Goal: Understand process/instructions

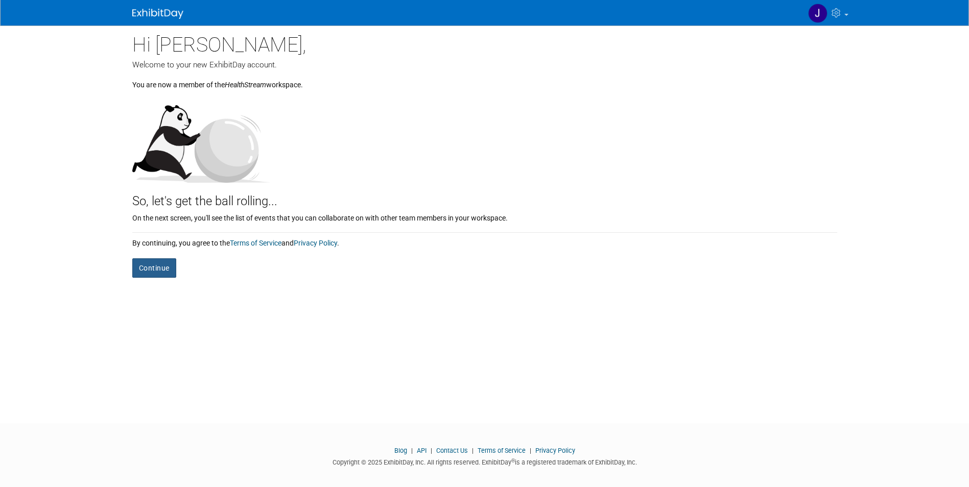
click at [162, 266] on button "Continue" at bounding box center [154, 268] width 44 height 19
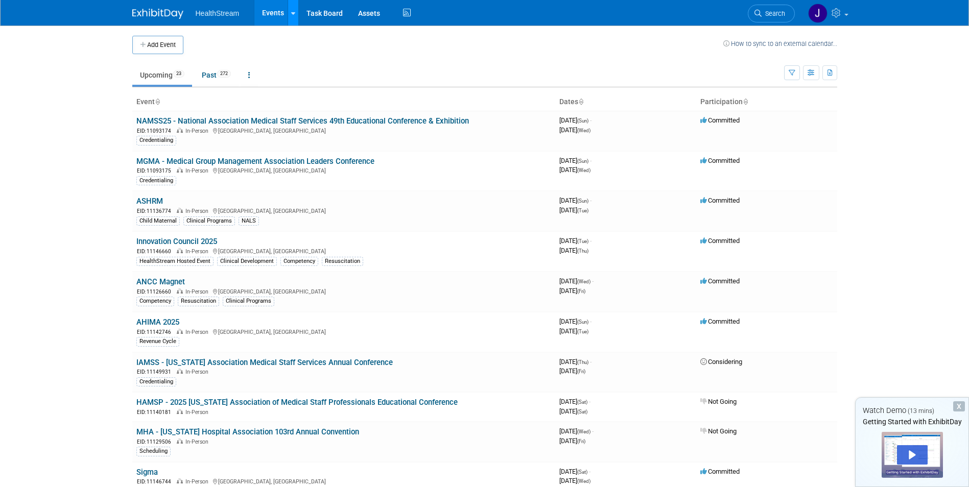
click at [288, 24] on link at bounding box center [293, 13] width 11 height 26
click at [219, 12] on span "HealthStream" at bounding box center [218, 13] width 44 height 8
click at [133, 10] on img at bounding box center [157, 14] width 51 height 10
click at [295, 18] on link at bounding box center [293, 13] width 11 height 26
click at [164, 9] on img at bounding box center [157, 14] width 51 height 10
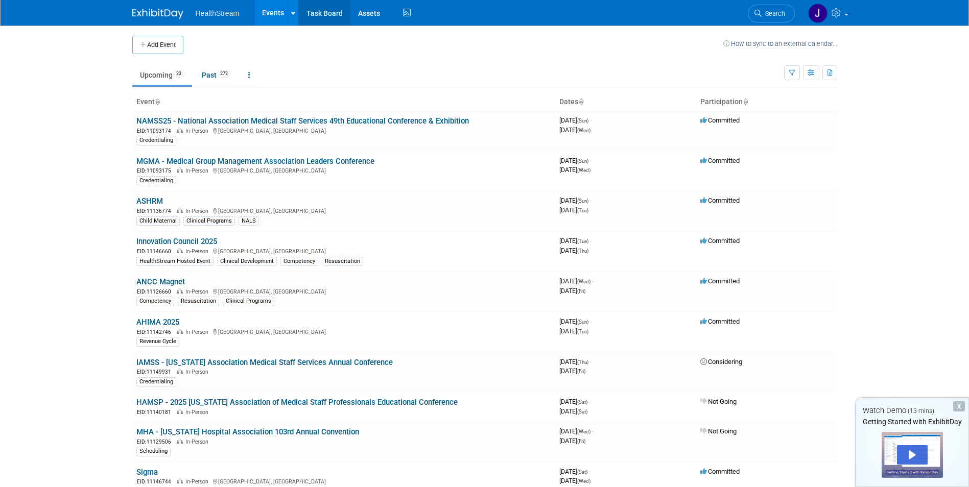
click at [326, 13] on link "Task Board" at bounding box center [325, 13] width 52 height 26
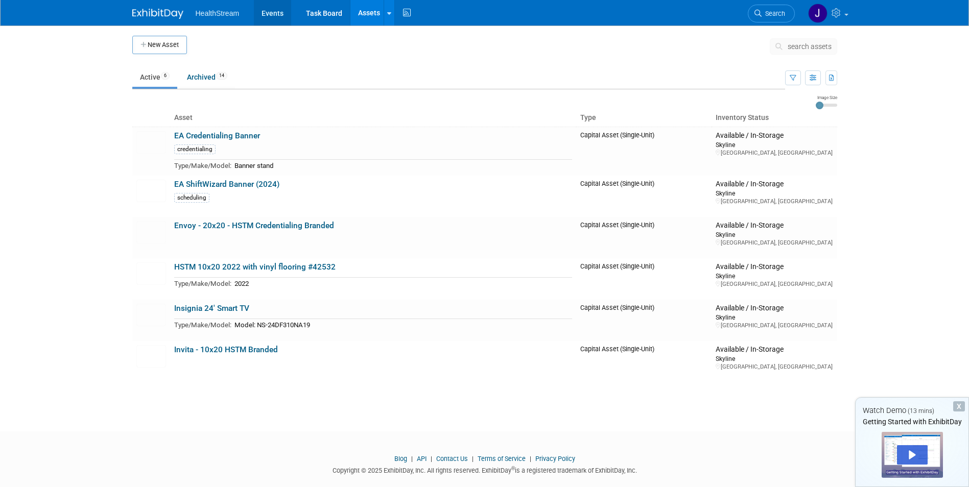
click at [259, 13] on link "Events" at bounding box center [272, 13] width 37 height 26
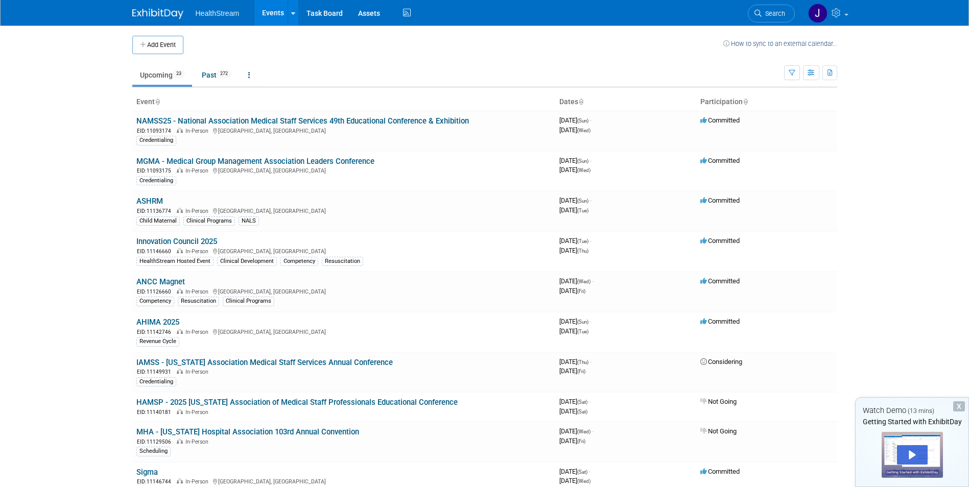
click at [811, 43] on link "How to sync to an external calendar..." at bounding box center [781, 44] width 114 height 8
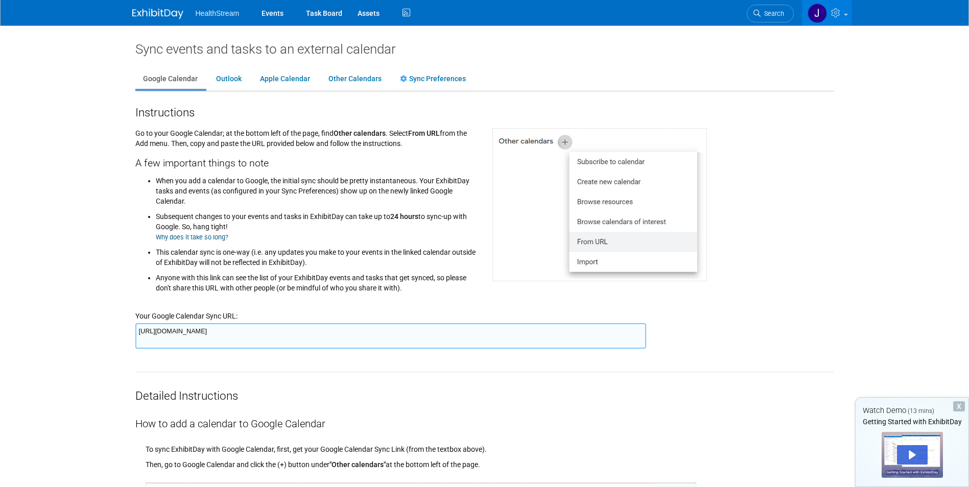
click at [886, 176] on body "HealthStream Events Task Board Assets" at bounding box center [484, 243] width 969 height 487
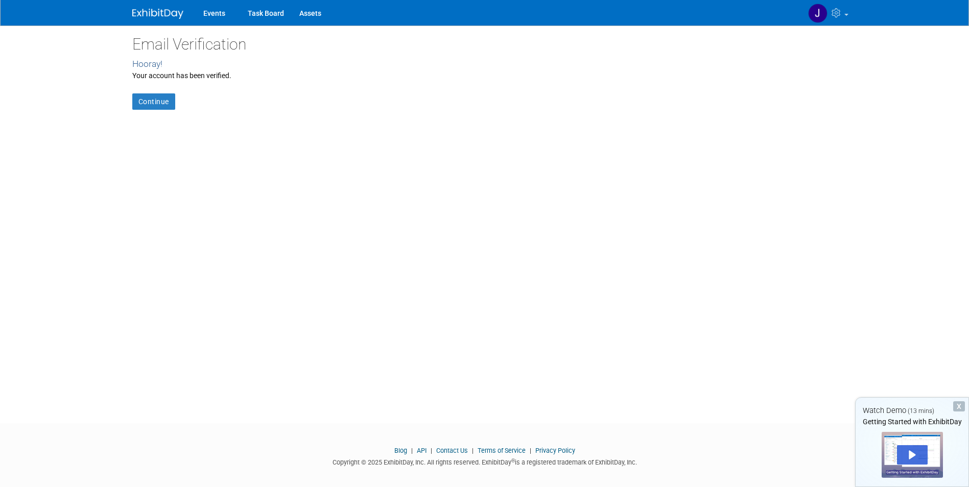
click at [141, 112] on div "Email Verification Hooray! Your account has been verified. Continue" at bounding box center [485, 216] width 720 height 380
click at [141, 106] on link "Continue" at bounding box center [153, 102] width 43 height 16
